Goal: Information Seeking & Learning: Learn about a topic

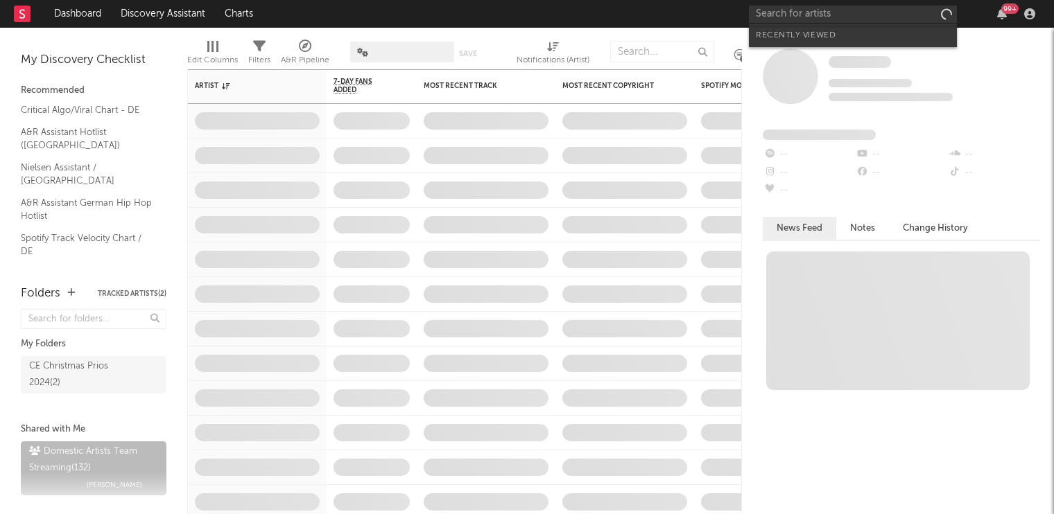
click at [825, 15] on input "text" at bounding box center [853, 14] width 208 height 17
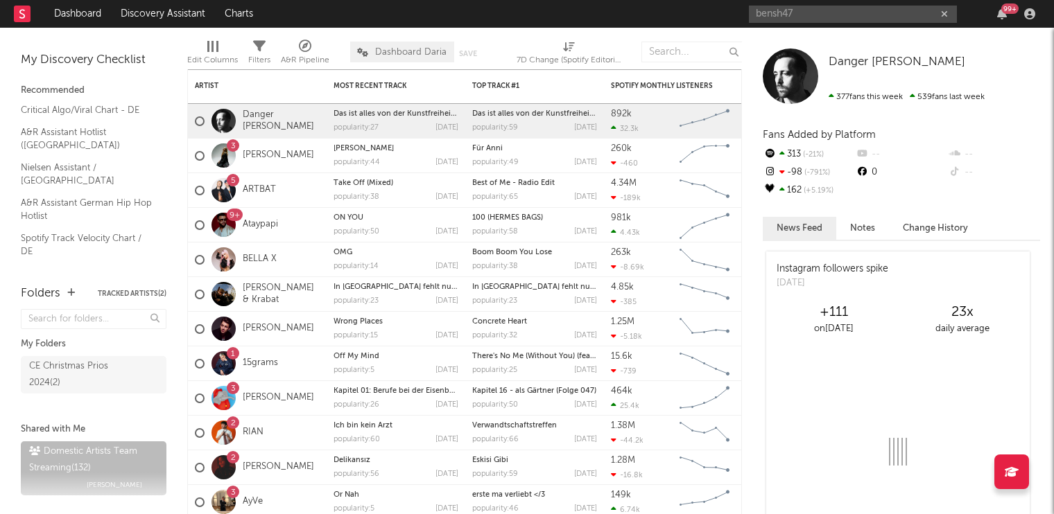
click at [832, 17] on input "bensh47" at bounding box center [853, 14] width 208 height 17
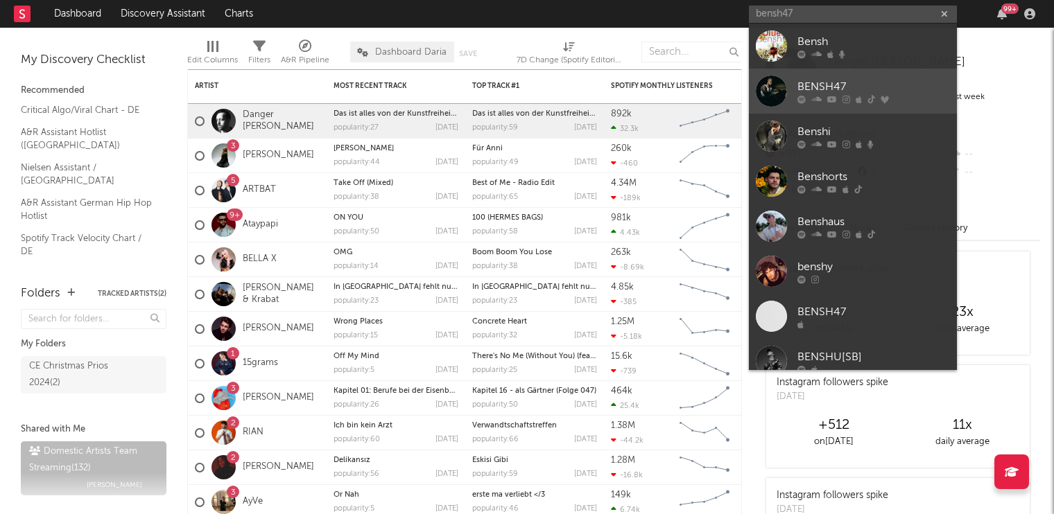
type input "bensh47"
click at [833, 76] on link "BENSH47" at bounding box center [853, 91] width 208 height 45
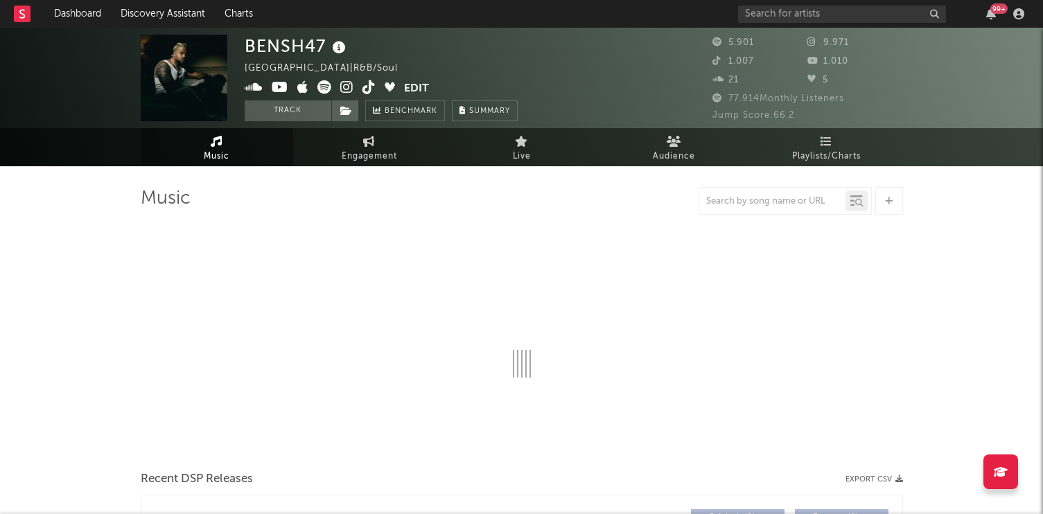
select select "6m"
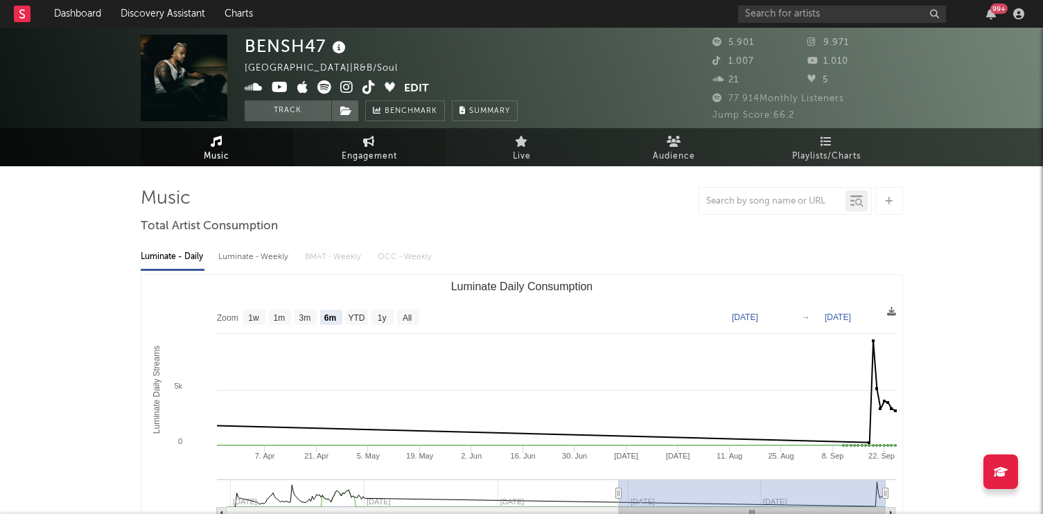
click at [374, 155] on span "Engagement" at bounding box center [369, 156] width 55 height 17
select select "1w"
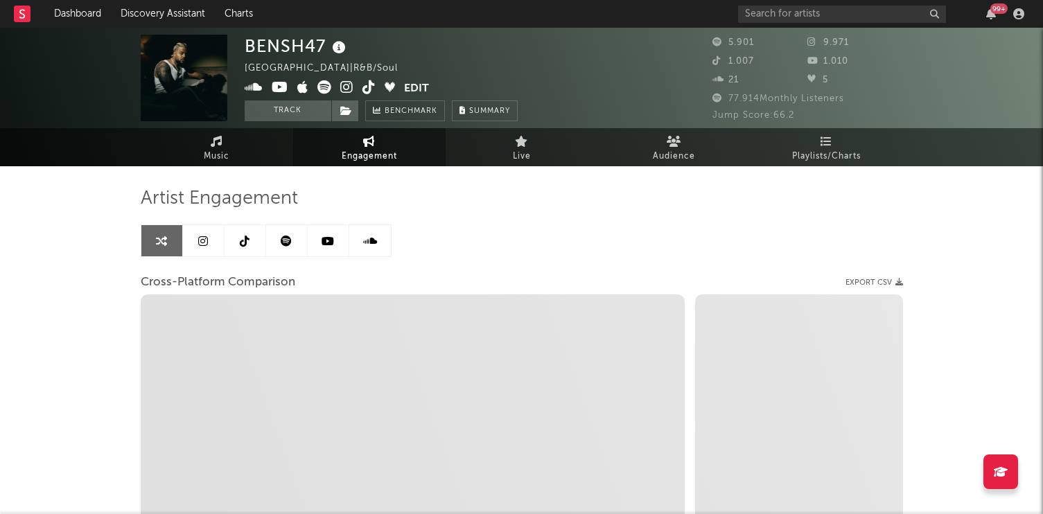
click at [229, 245] on link at bounding box center [246, 240] width 42 height 31
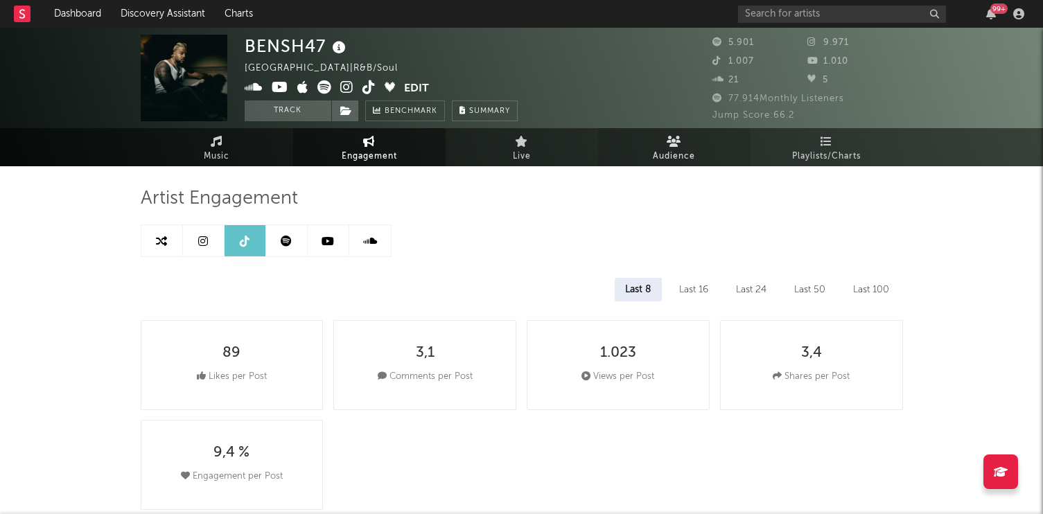
select select "6m"
click at [321, 243] on link at bounding box center [329, 240] width 42 height 31
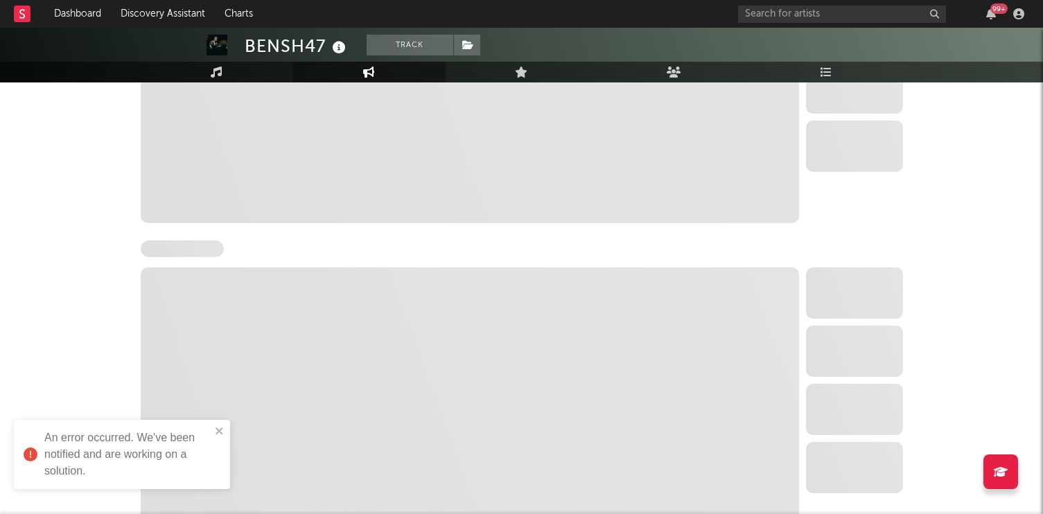
select select "6m"
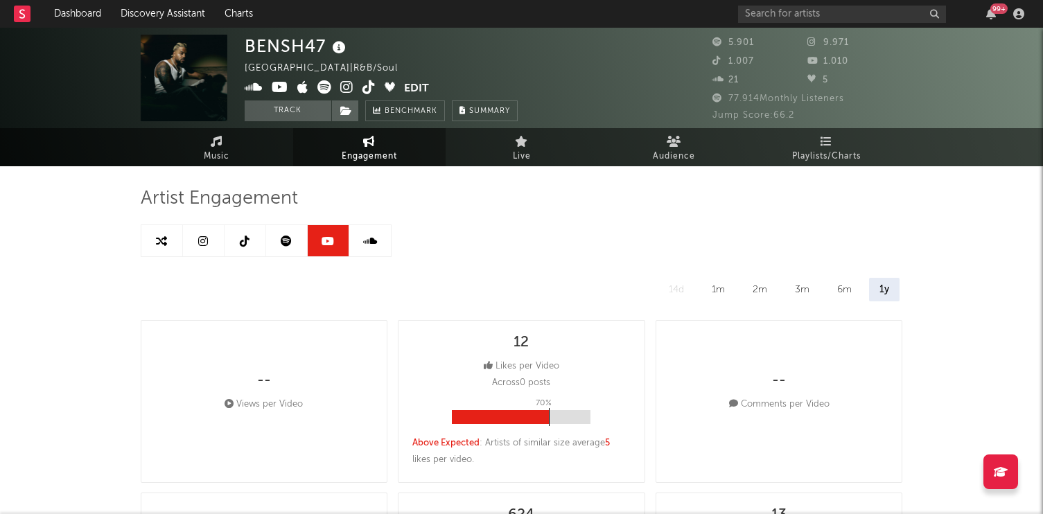
drag, startPoint x: 207, startPoint y: 247, endPoint x: 238, endPoint y: 257, distance: 33.3
click at [207, 247] on link at bounding box center [204, 240] width 42 height 31
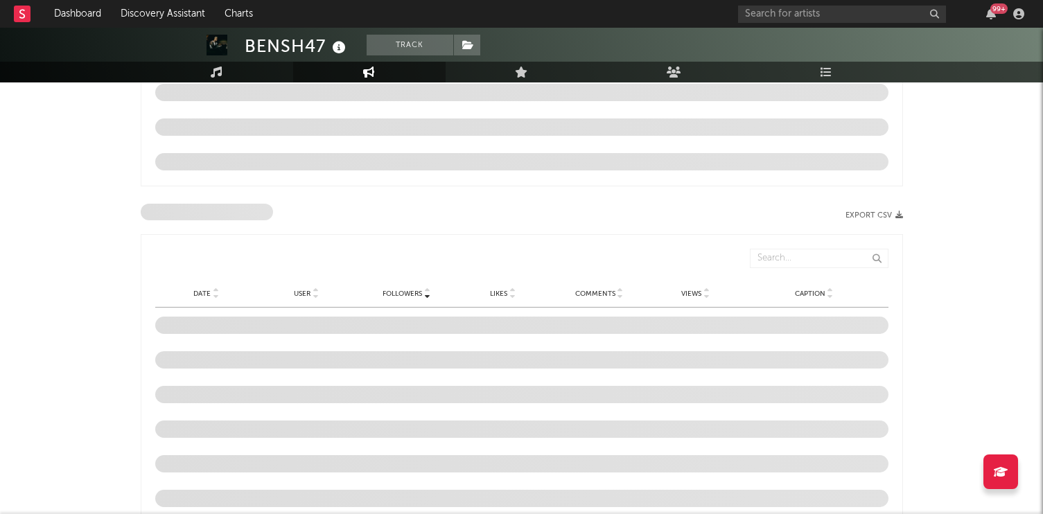
select select "6m"
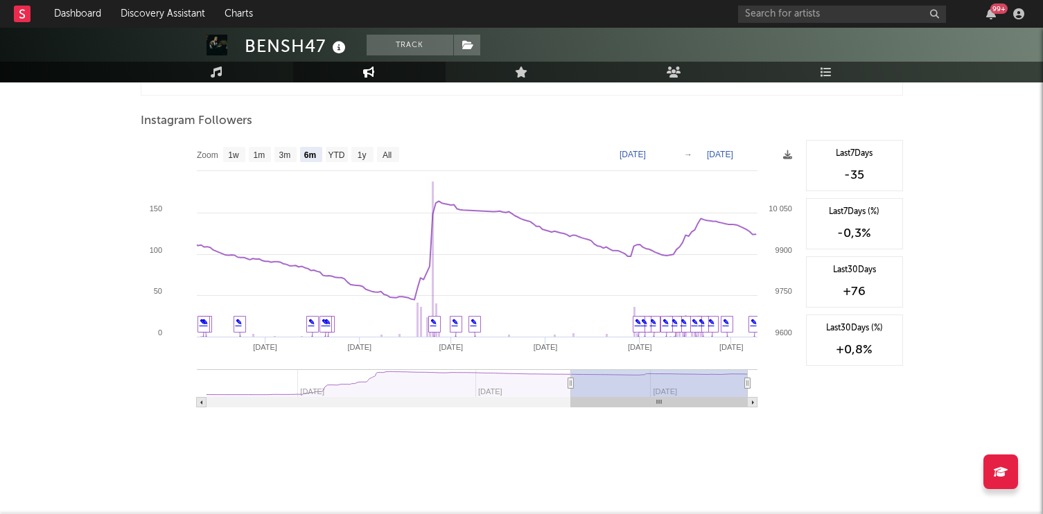
scroll to position [1461, 0]
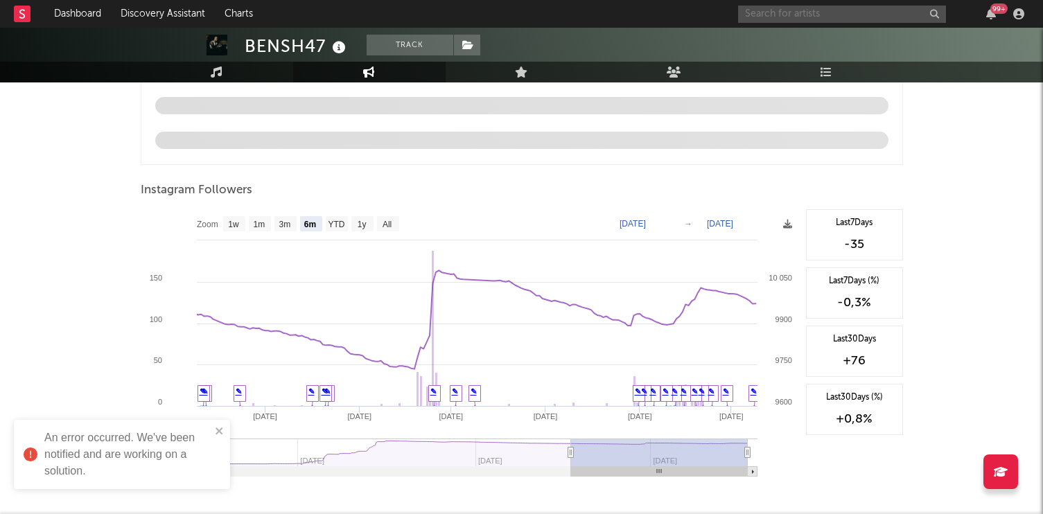
click at [839, 19] on input "text" at bounding box center [842, 14] width 208 height 17
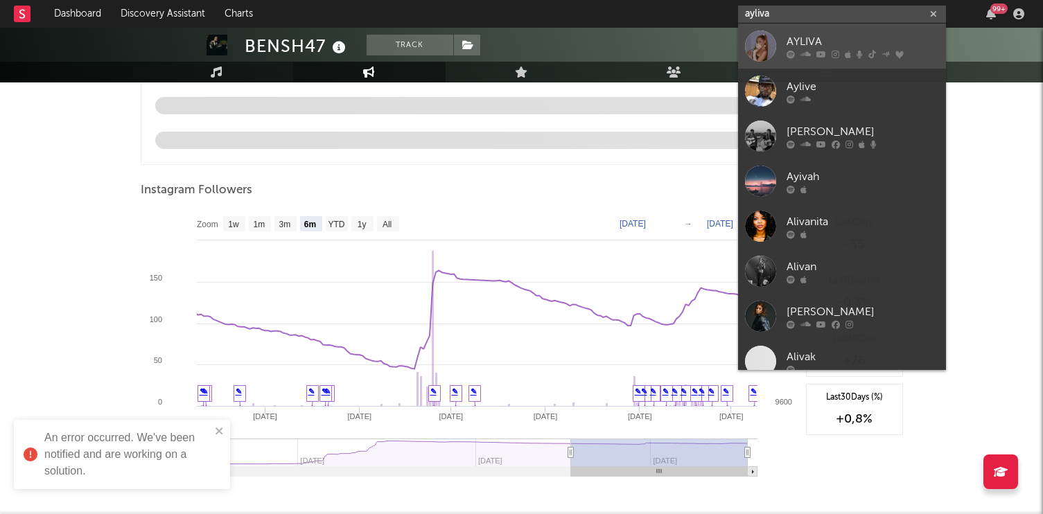
type input "ayliva"
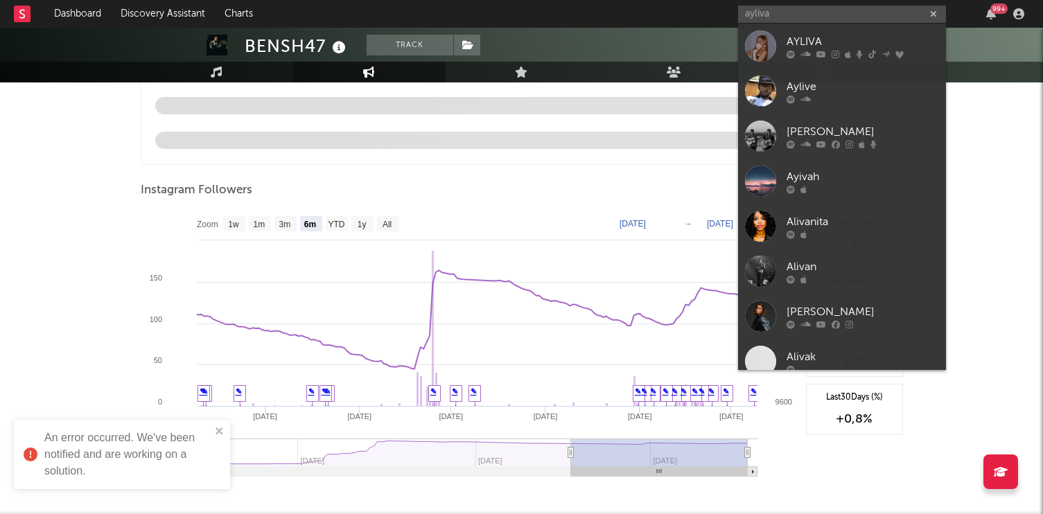
click at [850, 46] on div "AYLIVA" at bounding box center [863, 41] width 153 height 17
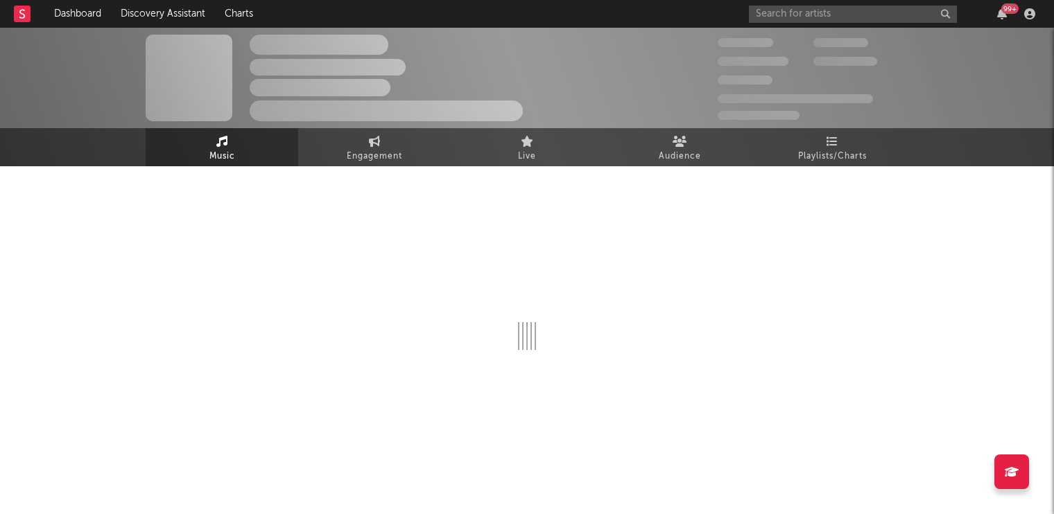
select select "6m"
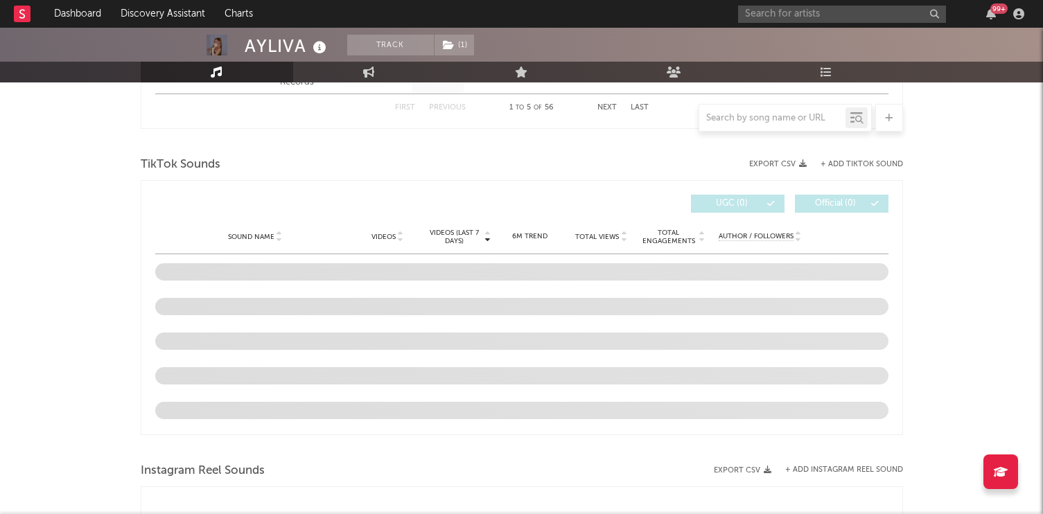
scroll to position [901, 0]
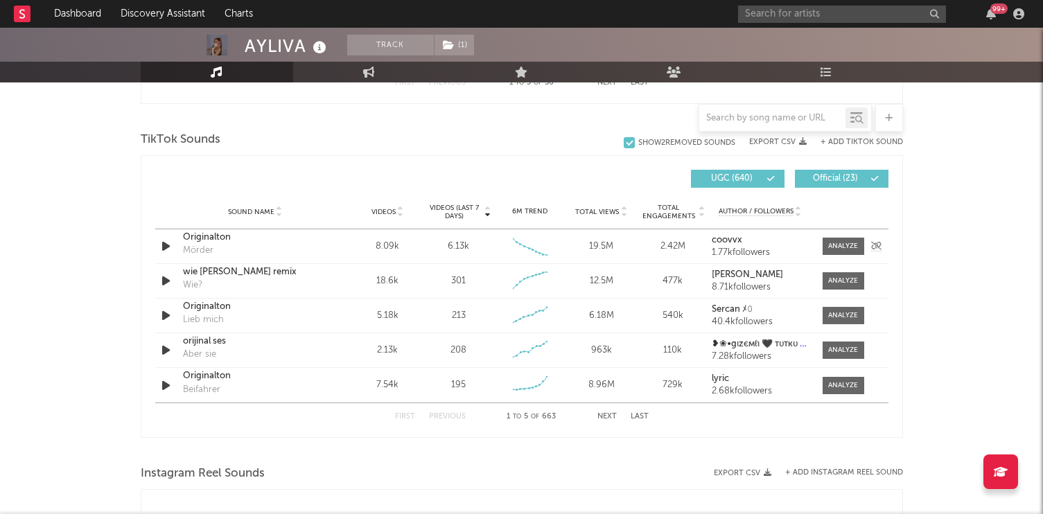
click at [202, 240] on div "Originalton" at bounding box center [255, 238] width 145 height 14
click at [782, 119] on input "text" at bounding box center [772, 118] width 146 height 11
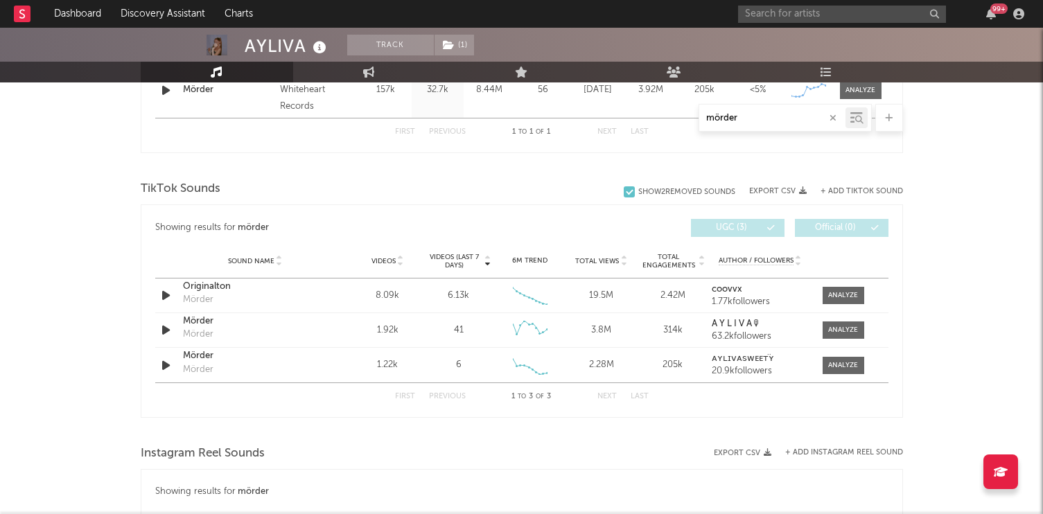
scroll to position [624, 0]
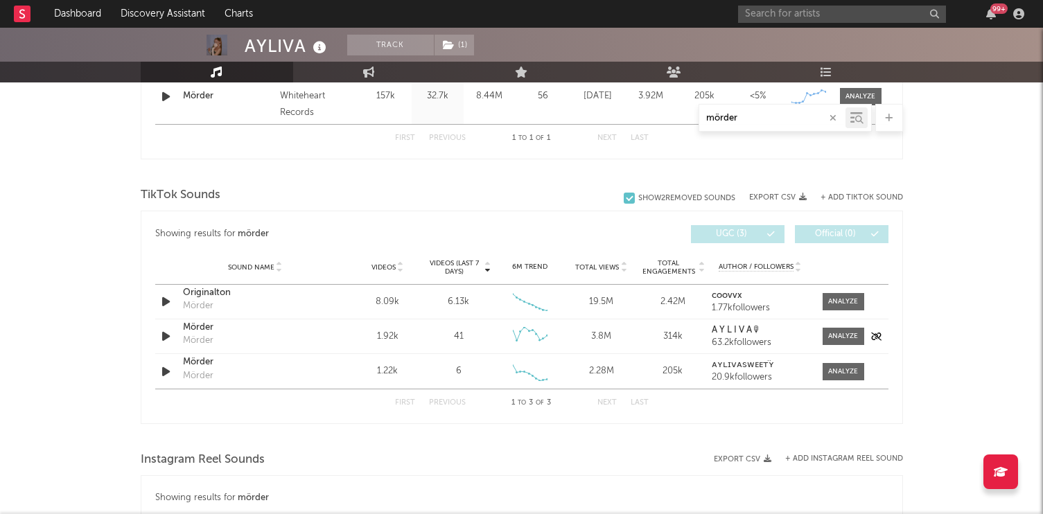
type input "mörder"
click at [199, 328] on div "Mörder" at bounding box center [255, 328] width 145 height 14
